Goal: Task Accomplishment & Management: Manage account settings

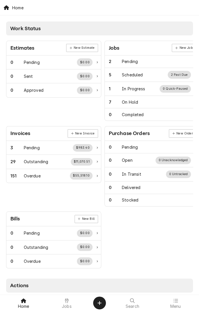
click at [70, 292] on div at bounding box center [66, 300] width 7 height 7
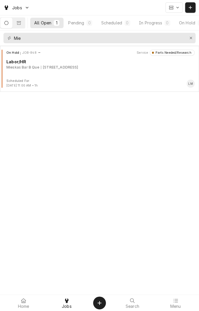
click at [73, 69] on div "1604 Houston Hwy, Victoria, TX 77901" at bounding box center [59, 67] width 37 height 5
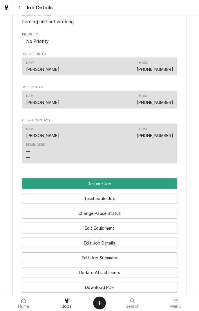
scroll to position [401, 0]
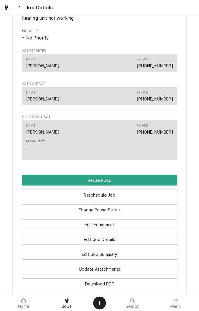
click at [128, 186] on button "Resume Job" at bounding box center [99, 180] width 155 height 11
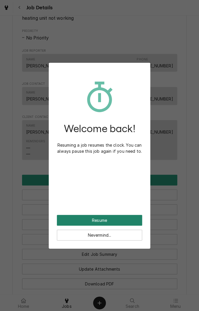
click at [113, 221] on button "Resume" at bounding box center [99, 220] width 85 height 11
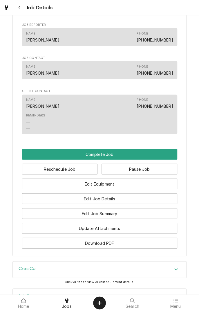
scroll to position [385, 0]
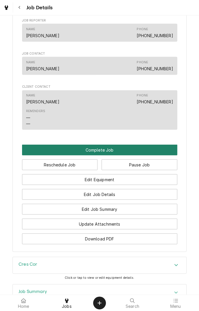
click at [108, 155] on button "Complete Job" at bounding box center [99, 150] width 155 height 11
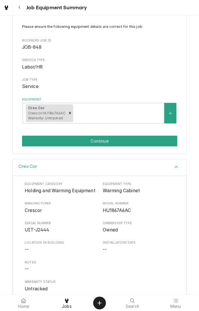
scroll to position [35, 0]
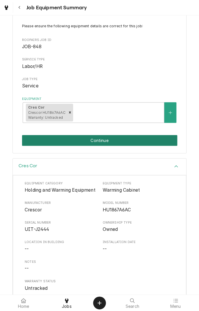
click at [116, 142] on button "Continue" at bounding box center [99, 140] width 155 height 11
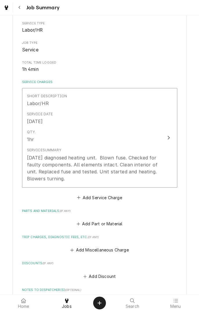
scroll to position [77, 0]
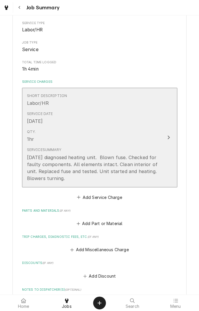
click at [89, 181] on div "8/16/25 diagnosed heating unit. Blown fuse. Checked for faulty components. All …" at bounding box center [93, 168] width 133 height 28
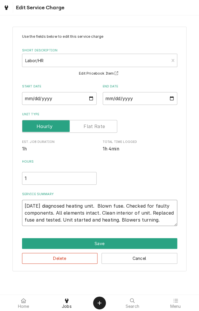
click at [163, 222] on textarea "8/16/25 diagnosed heating unit. Blown fuse. Checked for faulty components. All …" at bounding box center [99, 213] width 155 height 26
click at [166, 222] on textarea "8/16/25 diagnosed heating unit. Blown fuse. Checked for faulty components. All …" at bounding box center [99, 213] width 155 height 26
type textarea "x"
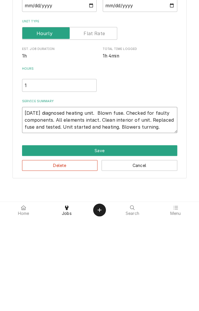
type textarea "8/16/25 diagnosed heating unit. Blown fuse. Checked for faulty components. All …"
type textarea "x"
type textarea "8/16/25 diagnosed heating unit. Blown fuse. Checked for faulty components. All …"
type textarea "x"
type textarea "8/16/25 diagnosed heating unit. Blown fuse. Checked for faulty components. All …"
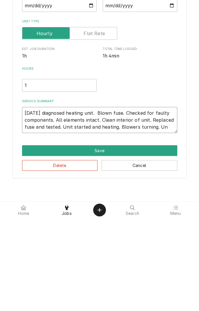
type textarea "x"
type textarea "8/16/25 diagnosed heating unit. Blown fuse. Checked for faulty components. All …"
type textarea "x"
type textarea "8/16/25 diagnosed heating unit. Blown fuse. Checked for faulty components. All …"
type textarea "x"
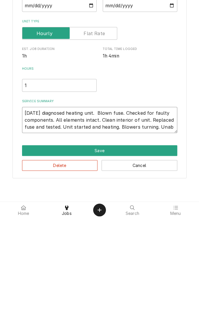
type textarea "8/16/25 diagnosed heating unit. Blown fuse. Checked for faulty components. All …"
type textarea "x"
type textarea "8/16/25 diagnosed heating unit. Blown fuse. Checked for faulty components. All …"
type textarea "x"
type textarea "8/16/25 diagnosed heating unit. Blown fuse. Checked for faulty components. All …"
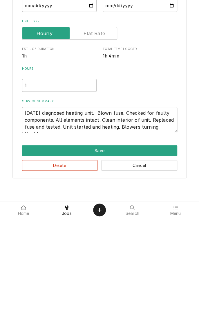
type textarea "x"
type textarea "8/16/25 diagnosed heating unit. Blown fuse. Checked for faulty components. All …"
type textarea "x"
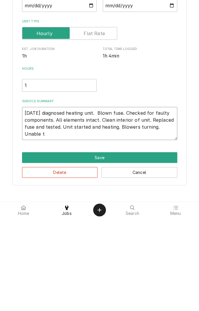
type textarea "8/16/25 diagnosed heating unit. Blown fuse. Checked for faulty components. All …"
type textarea "x"
type textarea "8/16/25 diagnosed heating unit. Blown fuse. Checked for faulty components. All …"
type textarea "x"
type textarea "8/16/25 diagnosed heating unit. Blown fuse. Checked for faulty components. All …"
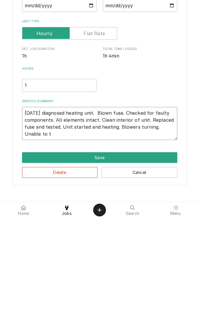
type textarea "x"
type textarea "8/16/25 diagnosed heating unit. Blown fuse. Checked for faulty components. All …"
type textarea "x"
type textarea "8/16/25 diagnosed heating unit. Blown fuse. Checked for faulty components. All …"
type textarea "x"
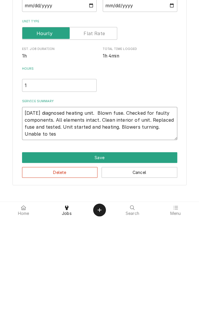
type textarea "8/16/25 diagnosed heating unit. Blown fuse. Checked for faulty components. All …"
type textarea "x"
type textarea "8/16/25 diagnosed heating unit. Blown fuse. Checked for faulty components. All …"
type textarea "x"
type textarea "8/16/25 diagnosed heating unit. Blown fuse. Checked for faulty components. All …"
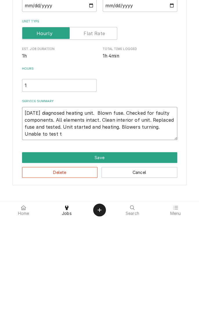
type textarea "x"
type textarea "8/16/25 diagnosed heating unit. Blown fuse. Checked for faulty components. All …"
type textarea "x"
type textarea "8/16/25 diagnosed heating unit. Blown fuse. Checked for faulty components. All …"
type textarea "x"
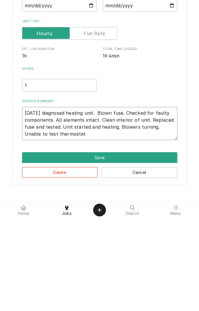
type textarea "8/16/25 diagnosed heating unit. Blown fuse. Checked for faulty components. All …"
type textarea "x"
type textarea "8/16/25 diagnosed heating unit. Blown fuse. Checked for faulty components. All …"
type textarea "x"
type textarea "8/16/25 diagnosed heating unit. Blown fuse. Checked for faulty components. All …"
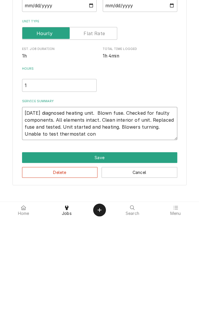
type textarea "x"
type textarea "8/16/25 diagnosed heating unit. Blown fuse. Checked for faulty components. All …"
type textarea "x"
type textarea "8/16/25 diagnosed heating unit. Blown fuse. Checked for faulty components. All …"
type textarea "x"
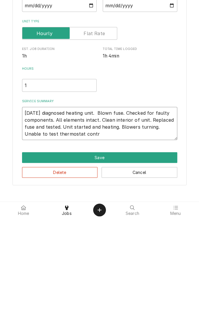
type textarea "8/16/25 diagnosed heating unit. Blown fuse. Checked for faulty components. All …"
type textarea "x"
type textarea "8/16/25 diagnosed heating unit. Blown fuse. Checked for faulty components. All …"
type textarea "x"
type textarea "8/16/25 diagnosed heating unit. Blown fuse. Checked for faulty components. All …"
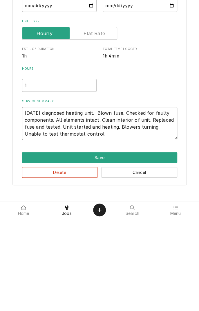
type textarea "x"
type textarea "8/16/25 diagnosed heating unit. Blown fuse. Checked for faulty components. All …"
type textarea "x"
type textarea "8/16/25 diagnosed heating unit. Blown fuse. Checked for faulty components. All …"
type textarea "x"
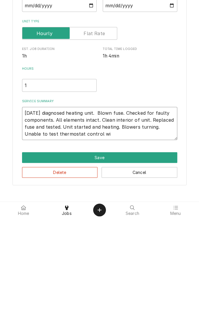
type textarea "8/16/25 diagnosed heating unit. Blown fuse. Checked for faulty components. All …"
type textarea "x"
type textarea "8/16/25 diagnosed heating unit. Blown fuse. Checked for faulty components. All …"
type textarea "x"
type textarea "8/16/25 diagnosed heating unit. Blown fuse. Checked for faulty components. All …"
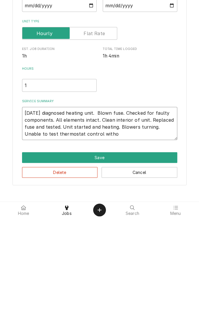
type textarea "x"
type textarea "8/16/25 diagnosed heating unit. Blown fuse. Checked for faulty components. All …"
type textarea "x"
type textarea "8/16/25 diagnosed heating unit. Blown fuse. Checked for faulty components. All …"
type textarea "x"
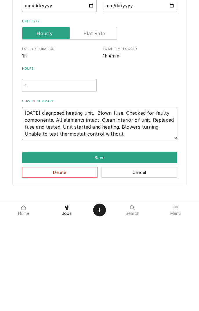
type textarea "8/16/25 diagnosed heating unit. Blown fuse. Checked for faulty components. All …"
type textarea "x"
type textarea "8/16/25 diagnosed heating unit. Blown fuse. Checked for faulty components. All …"
type textarea "x"
type textarea "8/16/25 diagnosed heating unit. Blown fuse. Checked for faulty components. All …"
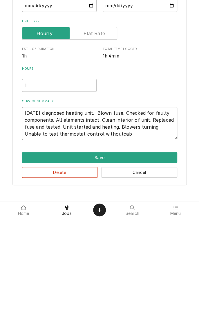
type textarea "x"
type textarea "8/16/25 diagnosed heating unit. Blown fuse. Checked for faulty components. All …"
type textarea "x"
type textarea "8/16/25 diagnosed heating unit. Blown fuse. Checked for faulty components. All …"
type textarea "x"
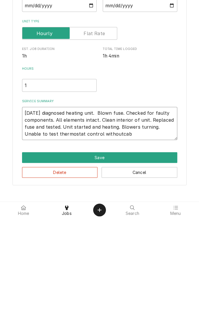
type textarea "8/16/25 diagnosed heating unit. Blown fuse. Checked for faulty components. All …"
type textarea "x"
type textarea "8/16/25 diagnosed heating unit. Blown fuse. Checked for faulty components. All …"
type textarea "x"
type textarea "8/16/25 diagnosed heating unit. Blown fuse. Checked for faulty components. All …"
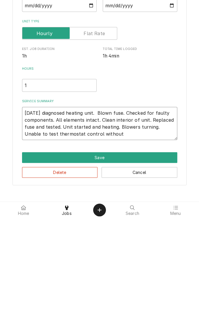
type textarea "x"
type textarea "8/16/25 diagnosed heating unit. Blown fuse. Checked for faulty components. All …"
type textarea "x"
type textarea "8/16/25 diagnosed heating unit. Blown fuse. Checked for faulty components. All …"
type textarea "x"
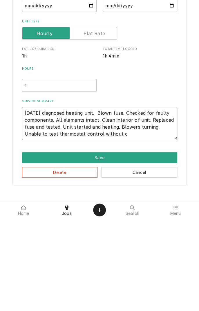
type textarea "8/16/25 diagnosed heating unit. Blown fuse. Checked for faulty components. All …"
type textarea "x"
type textarea "8/16/25 diagnosed heating unit. Blown fuse. Checked for faulty components. All …"
type textarea "x"
type textarea "8/16/25 diagnosed heating unit. Blown fuse. Checked for faulty components. All …"
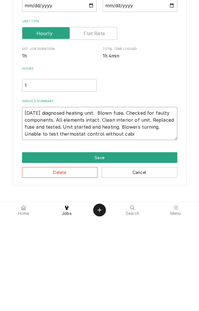
type textarea "x"
type textarea "8/16/25 diagnosed heating unit. Blown fuse. Checked for faulty components. All …"
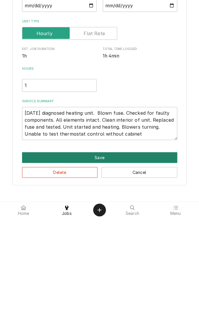
click at [102, 250] on button "Save" at bounding box center [99, 250] width 155 height 11
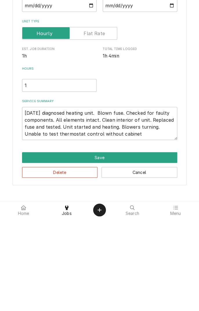
type textarea "x"
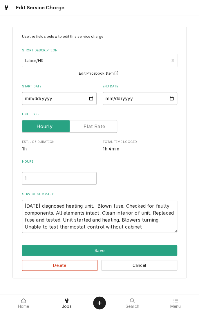
scroll to position [77, 0]
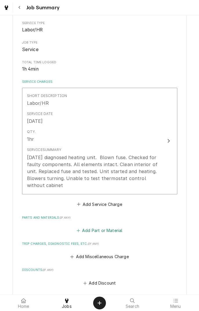
click at [110, 229] on button "Add Part or Material" at bounding box center [100, 231] width 48 height 8
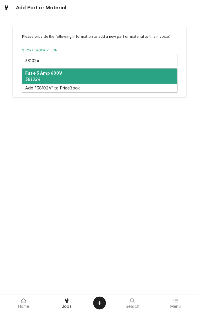
click at [70, 77] on div "Fuse 5 Amp 600V 381024" at bounding box center [99, 76] width 155 height 15
type input "381024"
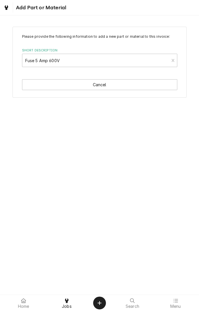
type textarea "x"
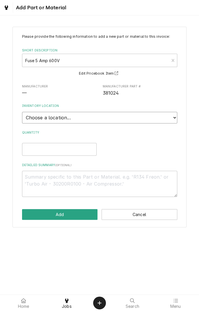
click at [177, 119] on select "Choose a location... Gino's Truck Jason's Truck Skips Service Warehouse" at bounding box center [99, 118] width 155 height 12
select select "171"
click at [22, 112] on select "Choose a location... Gino's Truck Jason's Truck Skips Service Warehouse" at bounding box center [99, 118] width 155 height 12
click at [69, 149] on input "Quantity" at bounding box center [59, 149] width 75 height 13
type textarea "x"
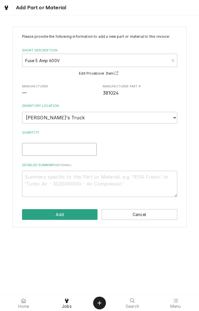
type input "1"
type textarea "x"
type input "1"
click at [102, 175] on textarea "Detailed Summary ( optional )" at bounding box center [99, 184] width 155 height 26
type textarea "x"
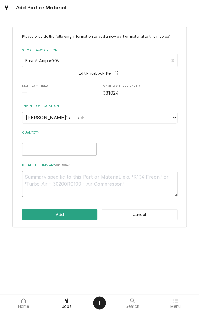
type textarea "F"
type textarea "x"
type textarea "Fu"
type textarea "x"
type textarea "Fus"
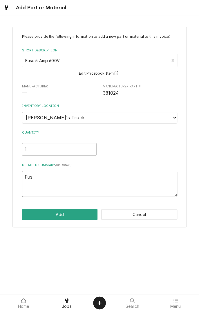
type textarea "x"
type textarea "Fuse"
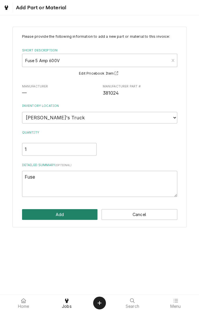
click at [82, 213] on button "Add" at bounding box center [60, 214] width 76 height 11
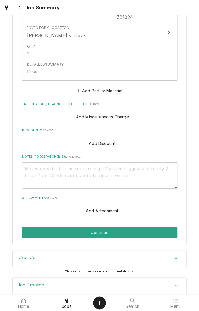
scroll to position [327, 0]
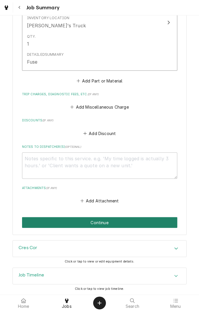
click at [118, 220] on button "Continue" at bounding box center [99, 222] width 155 height 11
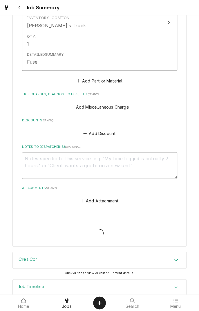
type textarea "x"
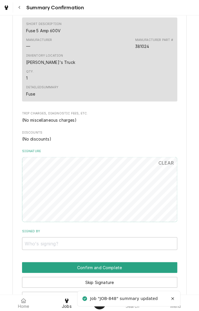
scroll to position [322, 0]
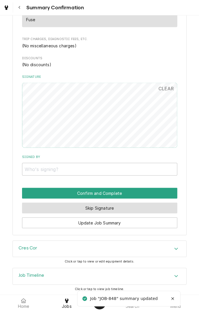
click at [119, 212] on button "Skip Signature" at bounding box center [99, 208] width 155 height 11
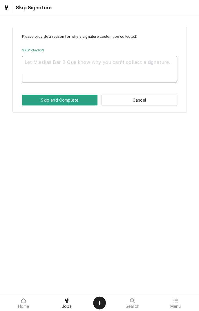
click at [100, 69] on textarea "Skip Reason" at bounding box center [99, 69] width 155 height 26
type textarea "x"
type textarea "I"
type textarea "x"
type textarea "In"
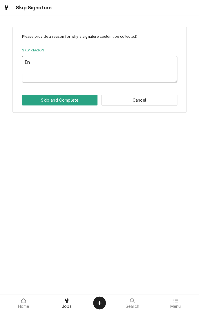
type textarea "x"
type textarea "In"
type textarea "x"
type textarea "In s"
type textarea "x"
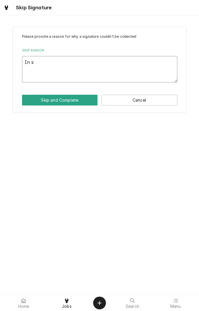
type textarea "In sh"
type textarea "x"
type textarea "In sho"
type textarea "x"
type textarea "In shop"
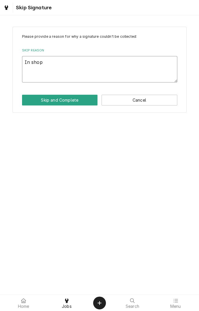
type textarea "x"
type textarea "In shop"
type textarea "x"
type textarea "In shop s"
type textarea "x"
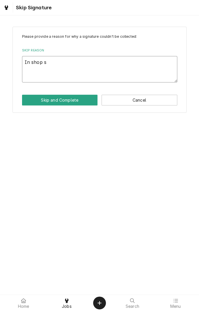
type textarea "In shop se"
type textarea "x"
type textarea "In shop ser"
type textarea "x"
type textarea "In shop serv"
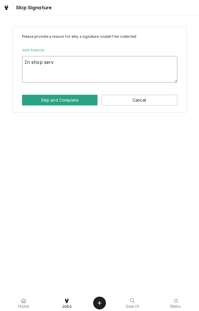
type textarea "x"
type textarea "In shop servi"
type textarea "x"
type textarea "In shop servic"
type textarea "x"
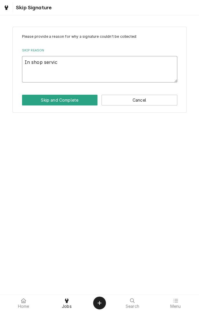
type textarea "In shop service"
type textarea "x"
type textarea "In shop service"
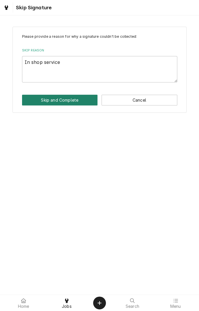
click at [69, 105] on button "Skip and Complete" at bounding box center [60, 100] width 76 height 11
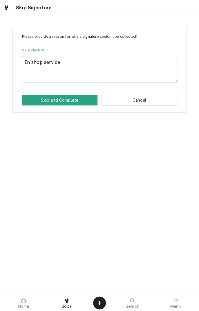
type textarea "x"
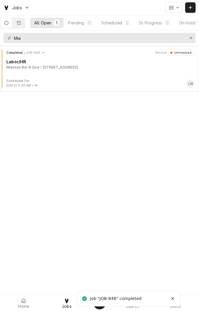
click at [94, 72] on div "Completed JOB-848 Service Uninvoiced Labor/HR Mieskas Bar B Que [STREET_ADDRESS]" at bounding box center [99, 64] width 195 height 29
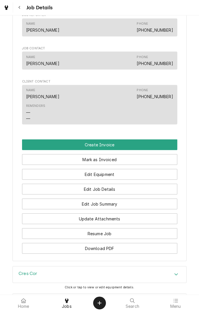
scroll to position [327, 0]
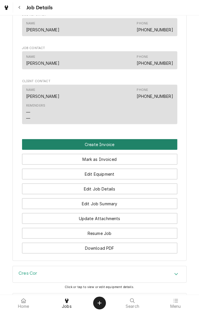
click at [124, 150] on button "Create Invoice" at bounding box center [99, 144] width 155 height 11
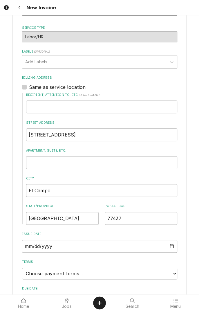
scroll to position [192, 0]
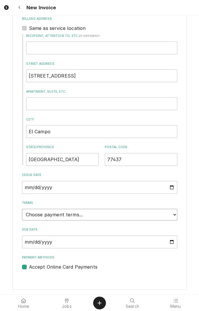
click at [171, 216] on select "Choose payment terms... Same Day Net 7 Net 14 Net 21 Net 30 Net 45 Net 60 Net 90" at bounding box center [99, 215] width 155 height 12
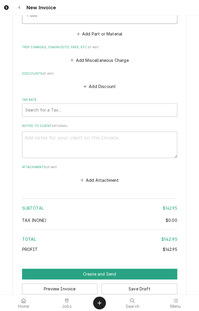
scroll to position [742, 0]
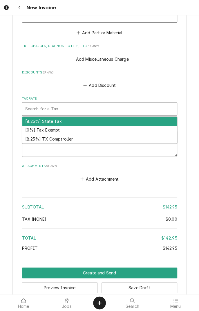
click at [62, 142] on div "[8.25%] TX Comptroller" at bounding box center [99, 139] width 155 height 9
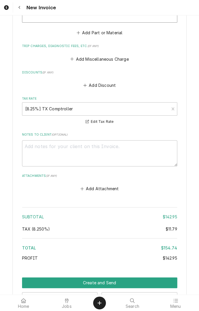
scroll to position [763, 0]
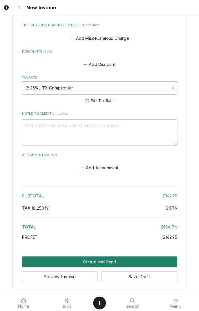
click at [108, 263] on button "Create and Send" at bounding box center [99, 262] width 155 height 11
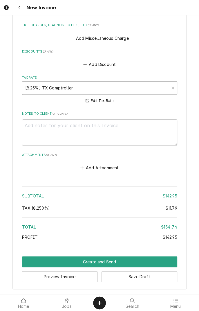
scroll to position [760, 0]
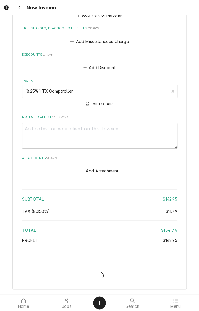
type textarea "x"
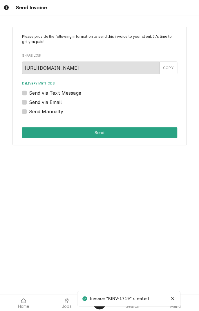
click at [30, 94] on label "Send via Text Message" at bounding box center [55, 92] width 52 height 7
click at [30, 94] on input "Send via Text Message" at bounding box center [106, 95] width 155 height 13
checkbox input "true"
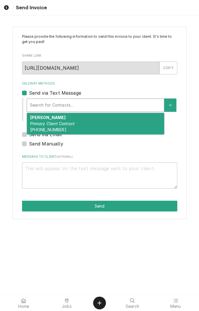
click at [74, 127] on div "Nick Primary Client Contact (979) 543-0239" at bounding box center [95, 123] width 137 height 21
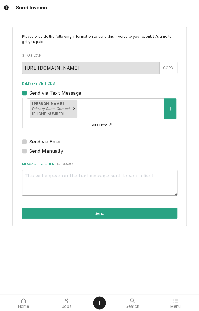
click at [134, 179] on textarea "Message to Client ( optional )" at bounding box center [99, 183] width 155 height 26
type textarea "x"
type textarea "R"
type textarea "x"
type textarea "Re"
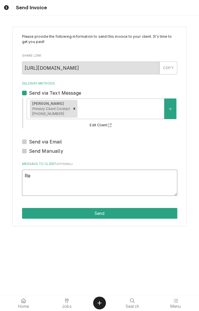
type textarea "x"
type textarea "Rea"
type textarea "x"
type textarea "Read"
type textarea "x"
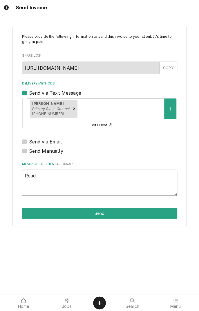
type textarea "Ready"
type textarea "x"
type textarea "Ready"
type textarea "x"
type textarea "Ready f"
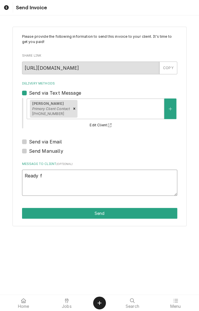
type textarea "x"
type textarea "Ready fo"
type textarea "x"
type textarea "Ready for"
type textarea "x"
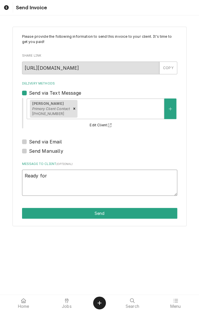
type textarea "Ready for"
type textarea "x"
type textarea "Ready for p"
type textarea "x"
type textarea "Ready for pi"
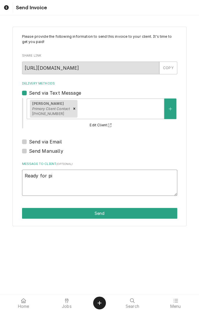
type textarea "x"
type textarea "Ready for pic"
type textarea "x"
type textarea "Ready for pick"
type textarea "x"
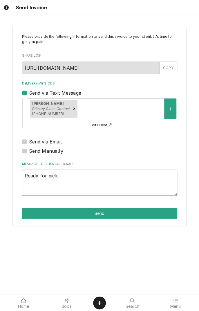
type textarea "Ready for picku"
type textarea "x"
type textarea "Ready for pickup"
type textarea "x"
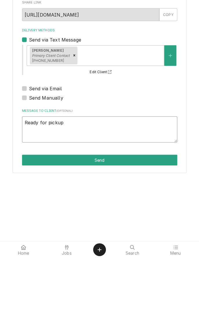
type textarea "Ready for pickup"
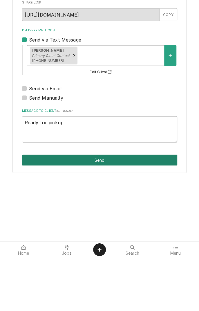
click at [104, 214] on button "Send" at bounding box center [99, 213] width 155 height 11
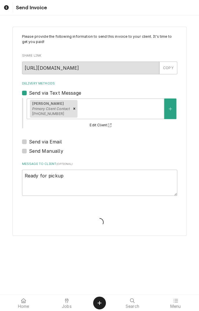
type textarea "x"
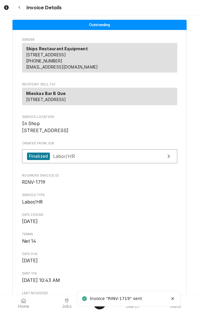
click at [22, 10] on button "Navigate back" at bounding box center [19, 7] width 10 height 10
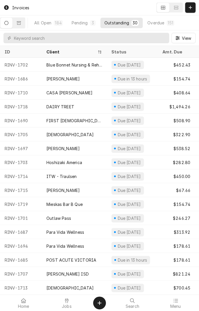
click at [12, 23] on button "Dynamic Content Wrapper" at bounding box center [6, 23] width 12 height 10
click at [60, 23] on div "184" at bounding box center [58, 23] width 7 height 6
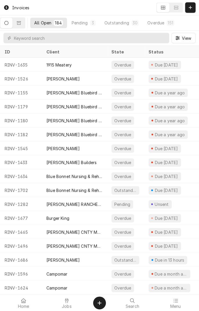
click at [67, 302] on icon at bounding box center [66, 300] width 3 height 5
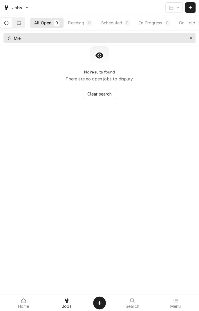
click at [191, 37] on icon "Erase input" at bounding box center [191, 38] width 3 height 4
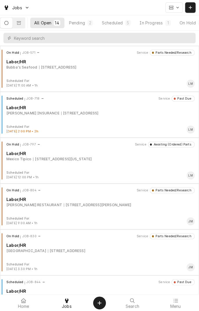
click at [125, 27] on button "Scheduled 5" at bounding box center [116, 23] width 37 height 10
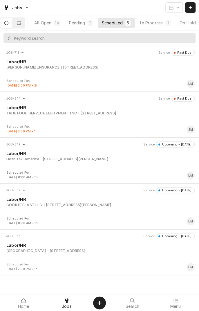
click at [82, 208] on div "JOB-839 Service Upcoming - Today Labor/HR COOKIE BLAST LLC 7800 N Navarro St, V…" at bounding box center [99, 201] width 195 height 29
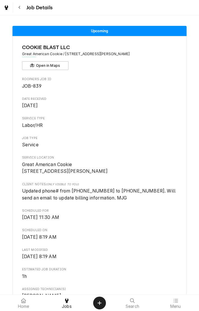
click at [23, 11] on button "Navigate back" at bounding box center [19, 7] width 10 height 10
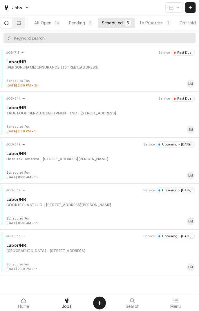
click at [51, 23] on div "All Open" at bounding box center [42, 23] width 17 height 6
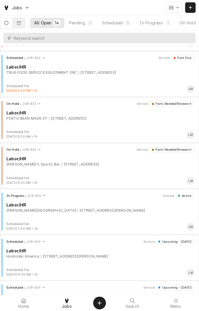
scroll to position [227, 0]
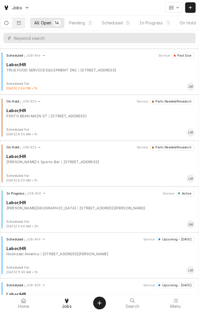
click at [85, 160] on div "[STREET_ADDRESS]" at bounding box center [80, 162] width 37 height 5
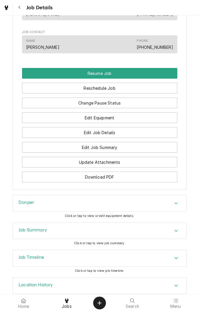
scroll to position [489, 0]
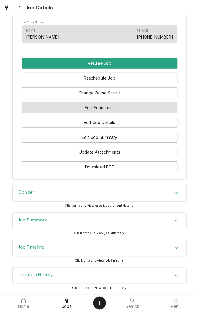
click at [132, 110] on button "Edit Equipment" at bounding box center [99, 107] width 155 height 11
